Goal: Information Seeking & Learning: Find specific fact

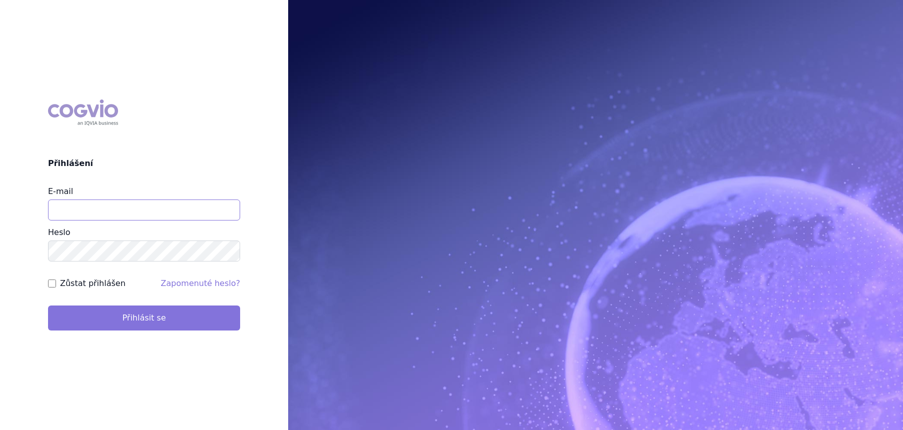
type input "[PERSON_NAME][EMAIL_ADDRESS][DOMAIN_NAME]"
click at [90, 322] on button "Přihlásit se" at bounding box center [144, 318] width 192 height 25
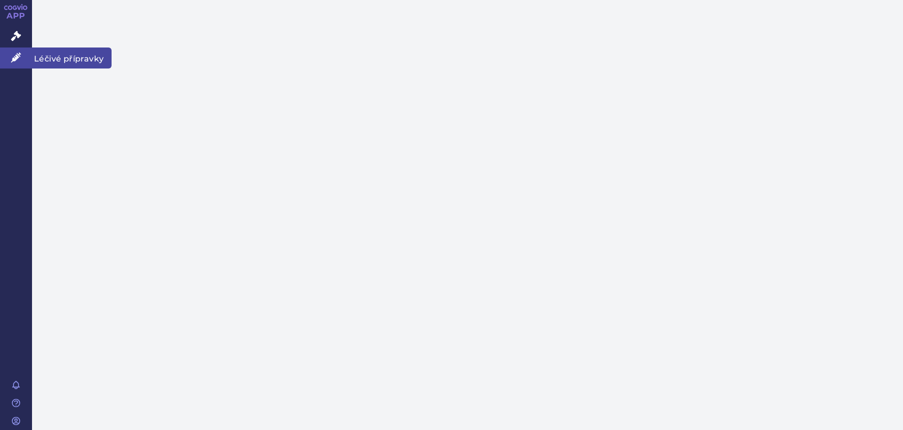
click at [20, 58] on icon at bounding box center [16, 58] width 10 height 10
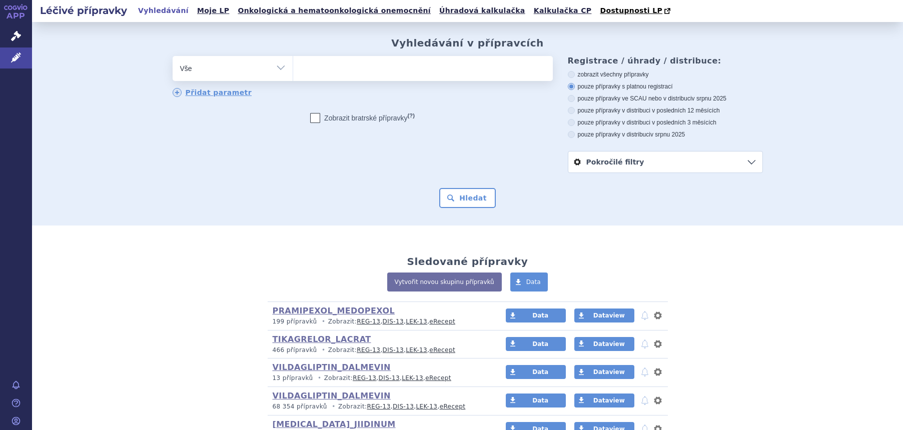
click at [246, 74] on select "Vše Přípravek/SUKL kód MAH VPOIS ATC/Aktivní látka Léková forma Síla" at bounding box center [233, 67] width 120 height 23
select select "filter-atc-group"
click at [173, 57] on select "Vše Přípravek/SUKL kód MAH VPOIS ATC/Aktivní látka Léková forma Síla" at bounding box center [233, 67] width 120 height 23
click at [321, 62] on ul at bounding box center [423, 66] width 260 height 21
click at [293, 62] on select at bounding box center [293, 68] width 1 height 25
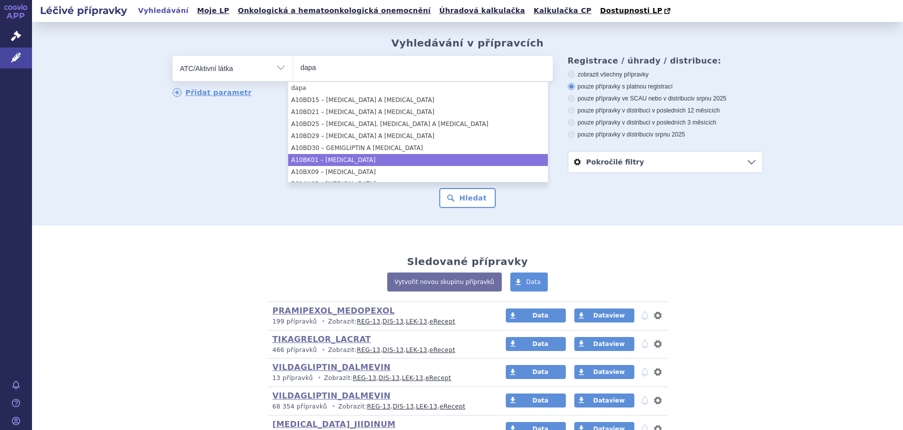
type input "dapa"
select select "A10BK01"
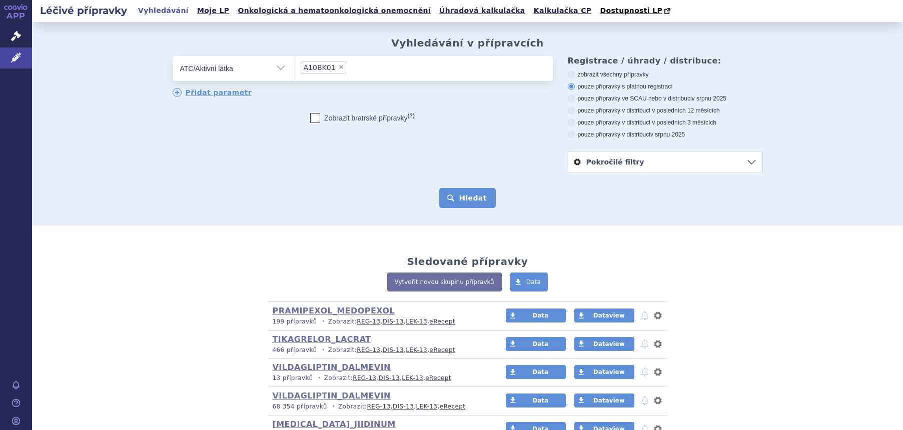
click at [454, 193] on button "Hledat" at bounding box center [467, 198] width 57 height 20
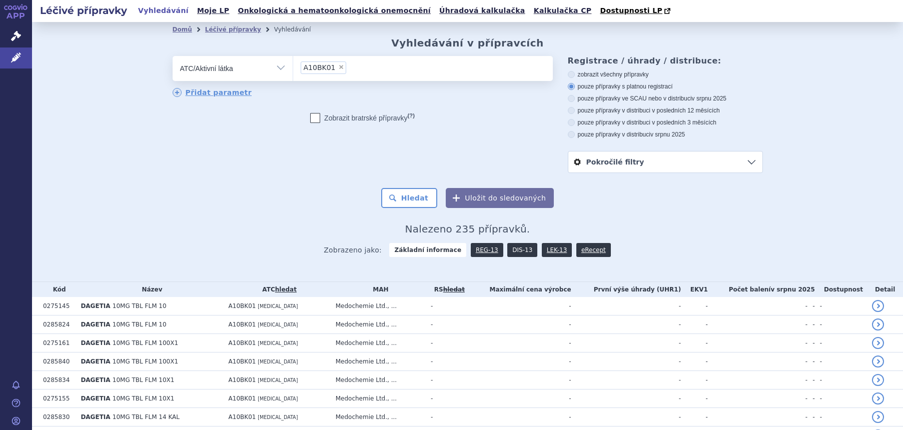
click at [516, 249] on link "DIS-13" at bounding box center [522, 250] width 30 height 14
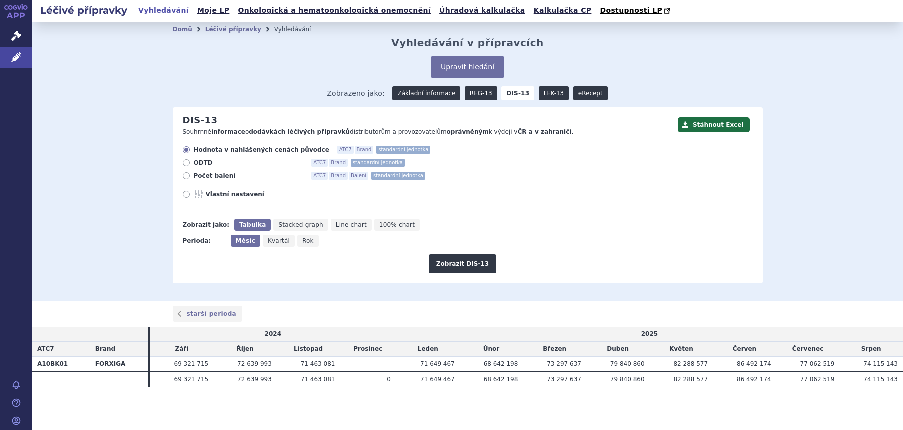
click at [302, 243] on span "Rok" at bounding box center [308, 241] width 12 height 7
click at [297, 242] on input "Rok" at bounding box center [300, 238] width 7 height 7
radio input "true"
click at [454, 267] on button "Zobrazit DIS-13" at bounding box center [463, 264] width 68 height 19
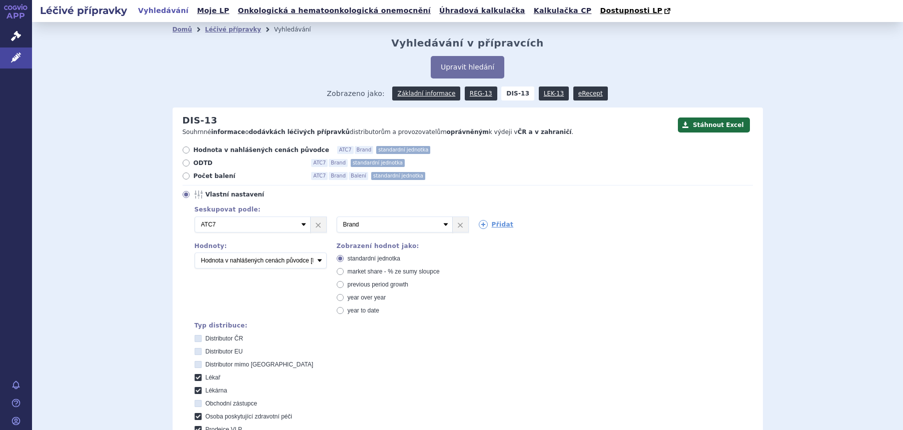
click at [558, 323] on div "Typ distribuce:" at bounding box center [474, 325] width 558 height 7
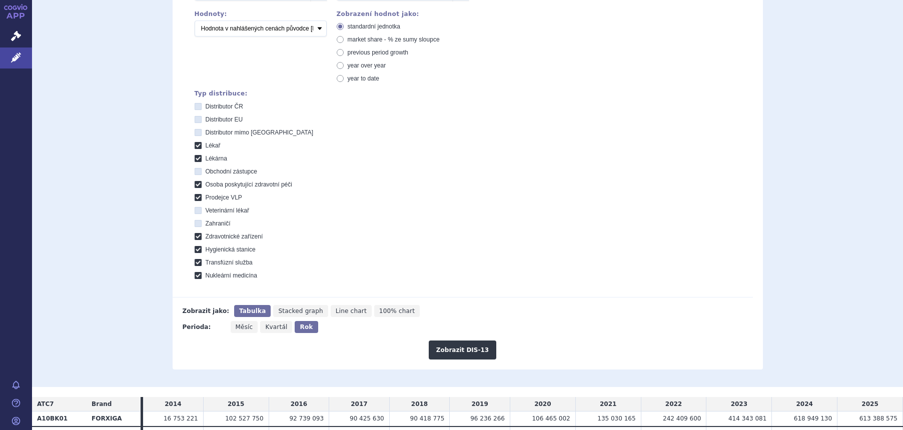
scroll to position [285, 0]
